Goal: Information Seeking & Learning: Learn about a topic

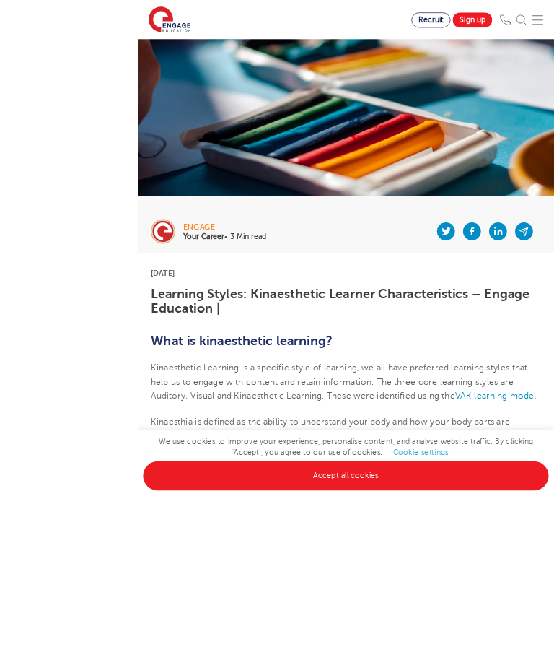
scroll to position [182, 0]
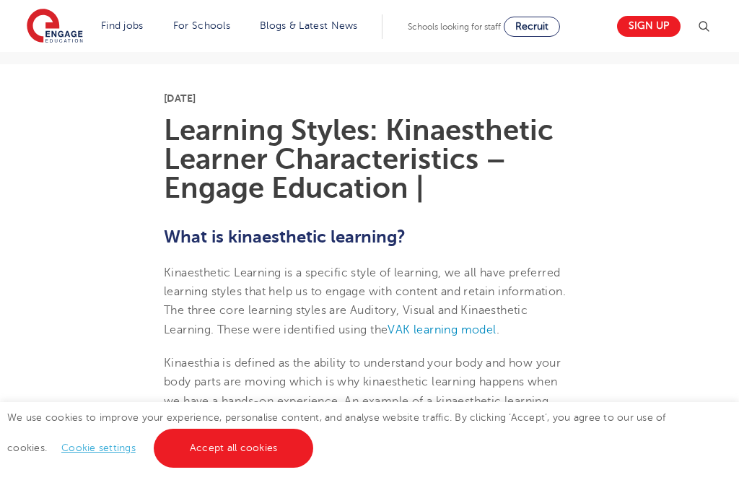
scroll to position [305, 0]
